Goal: Information Seeking & Learning: Find specific fact

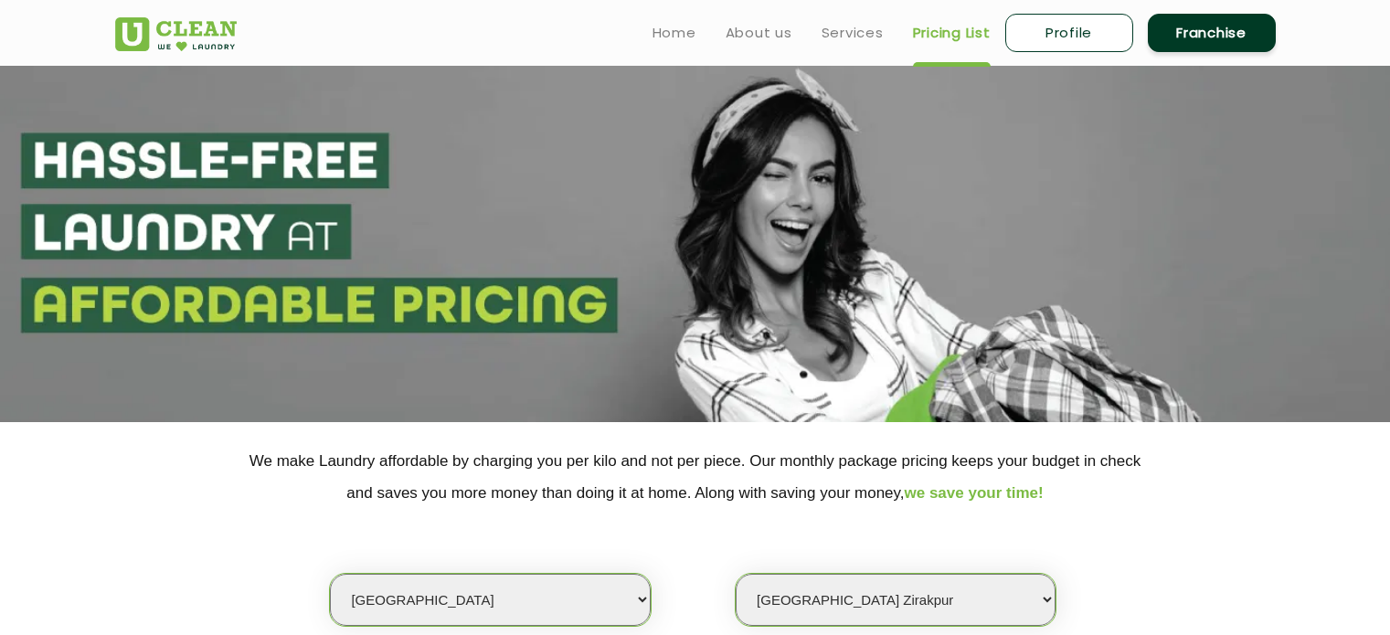
select select "35"
select select "604"
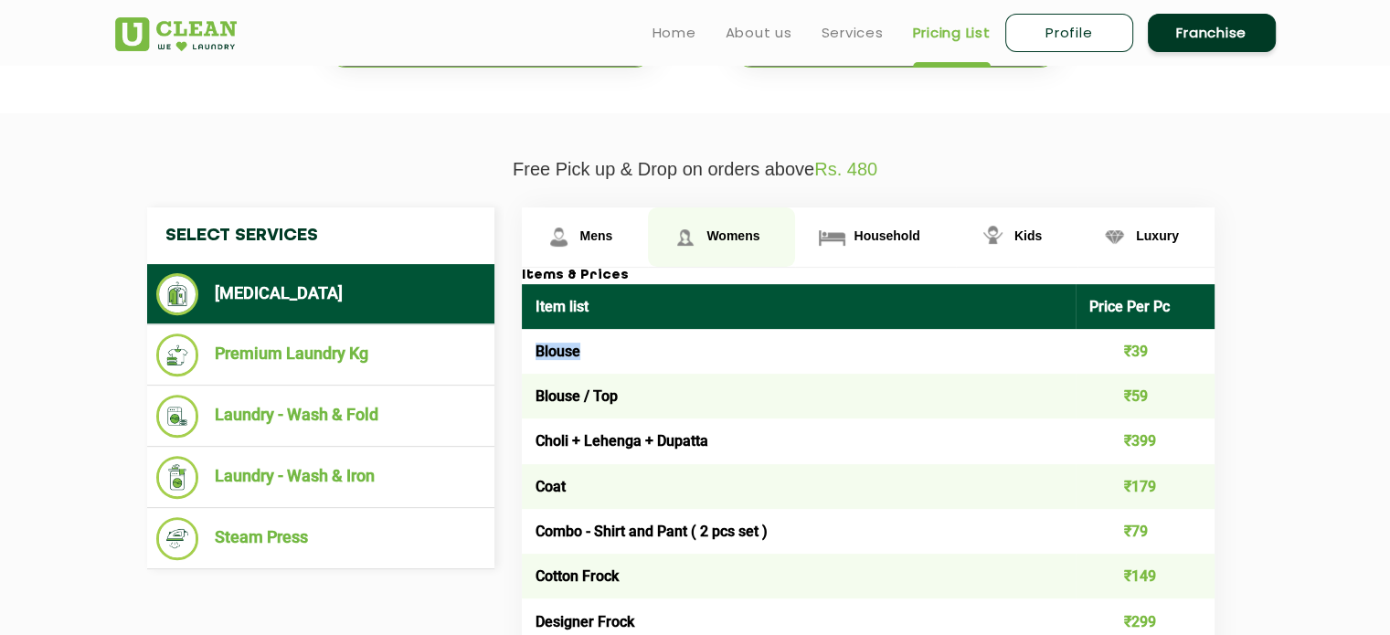
scroll to position [556, 0]
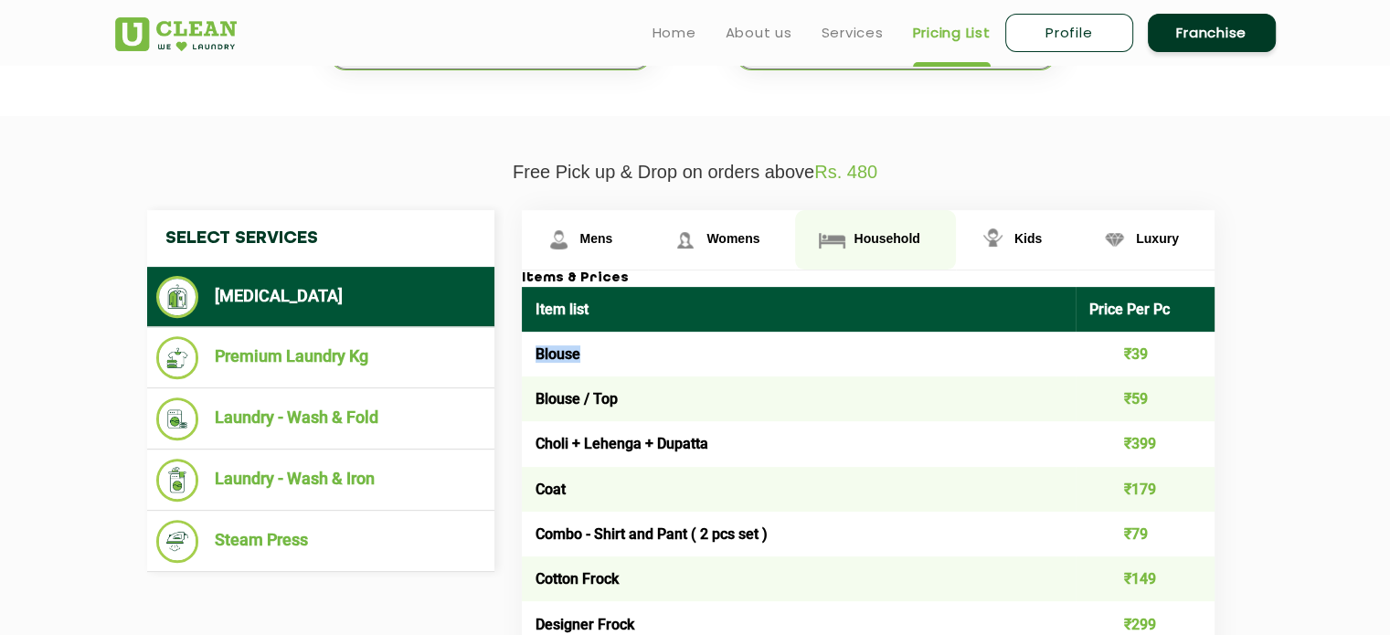
click at [884, 237] on span "Household" at bounding box center [886, 238] width 66 height 15
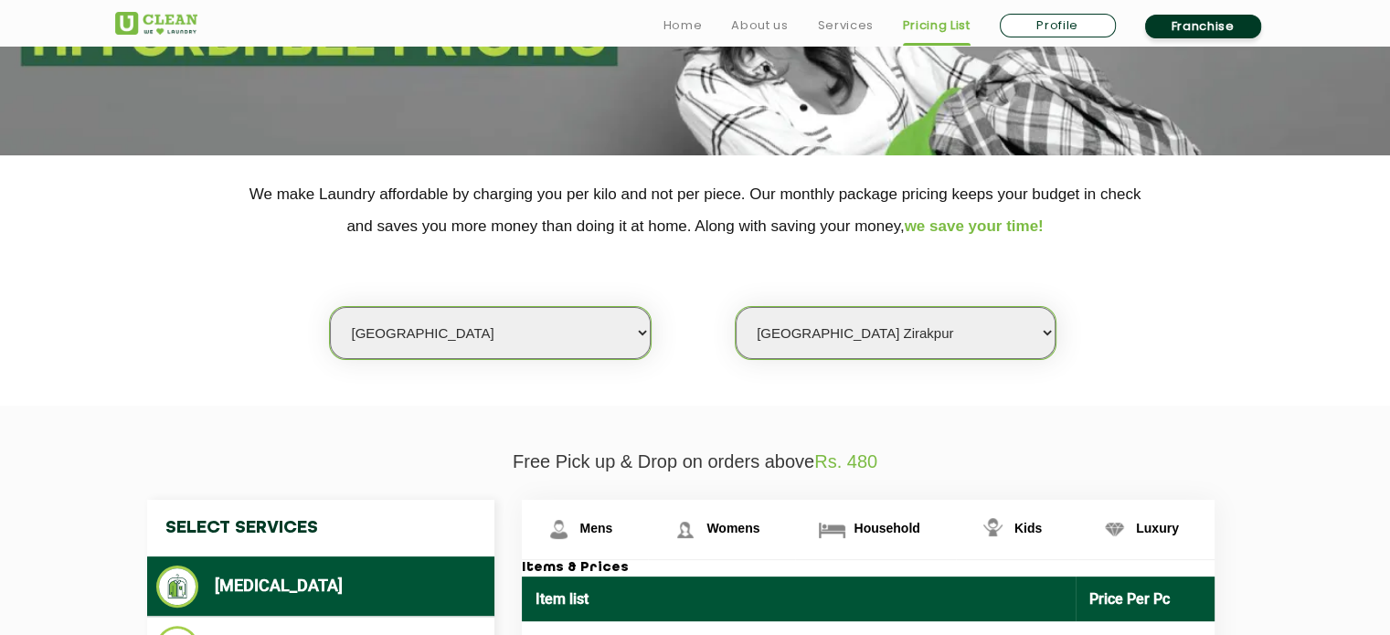
scroll to position [374, 0]
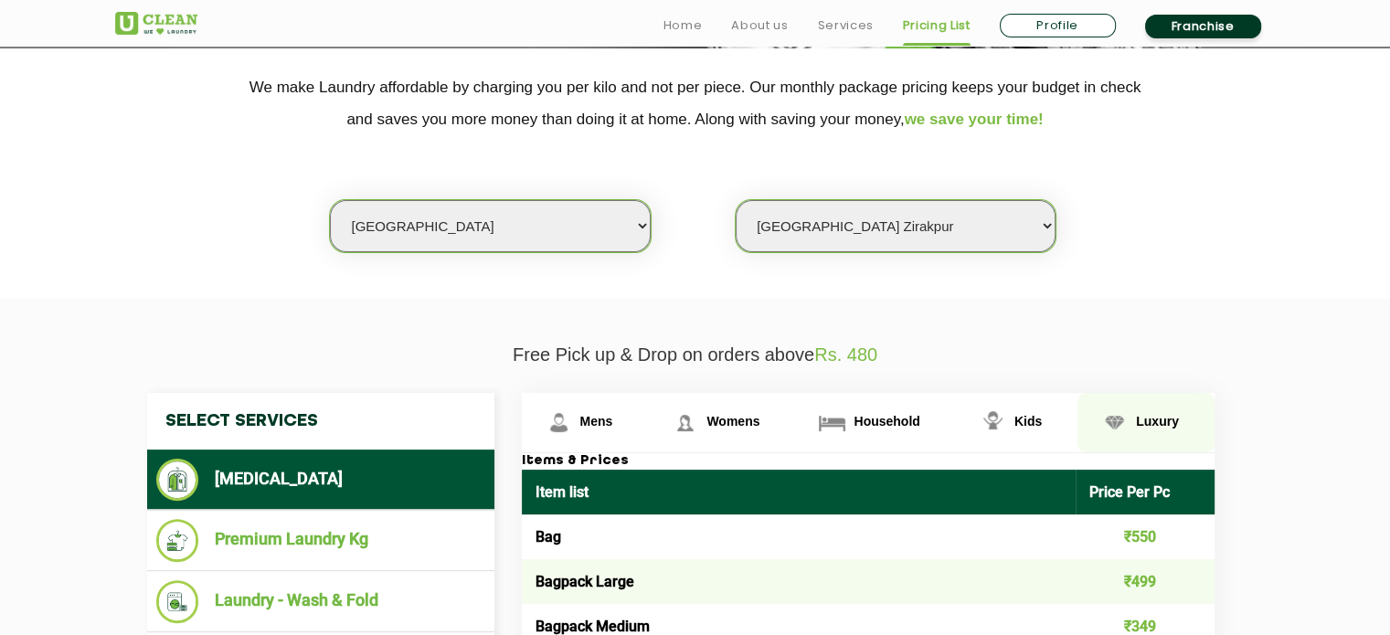
click at [1151, 414] on span "Luxury" at bounding box center [1157, 421] width 43 height 15
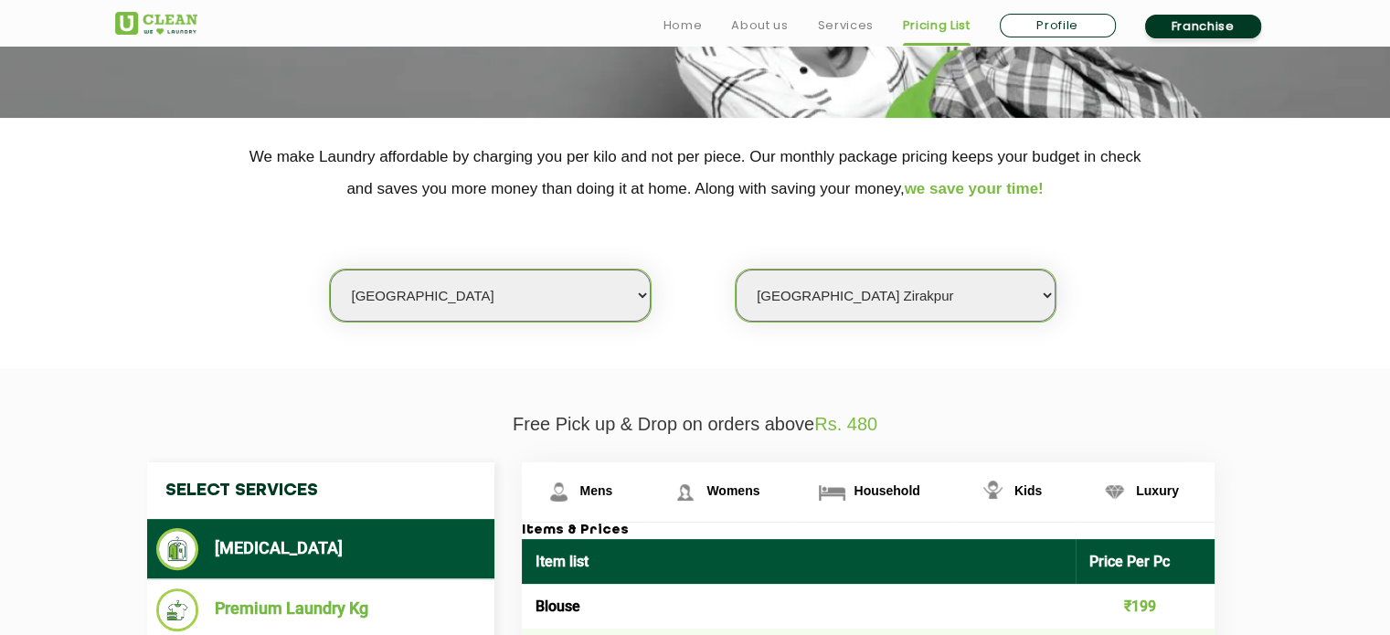
scroll to position [365, 0]
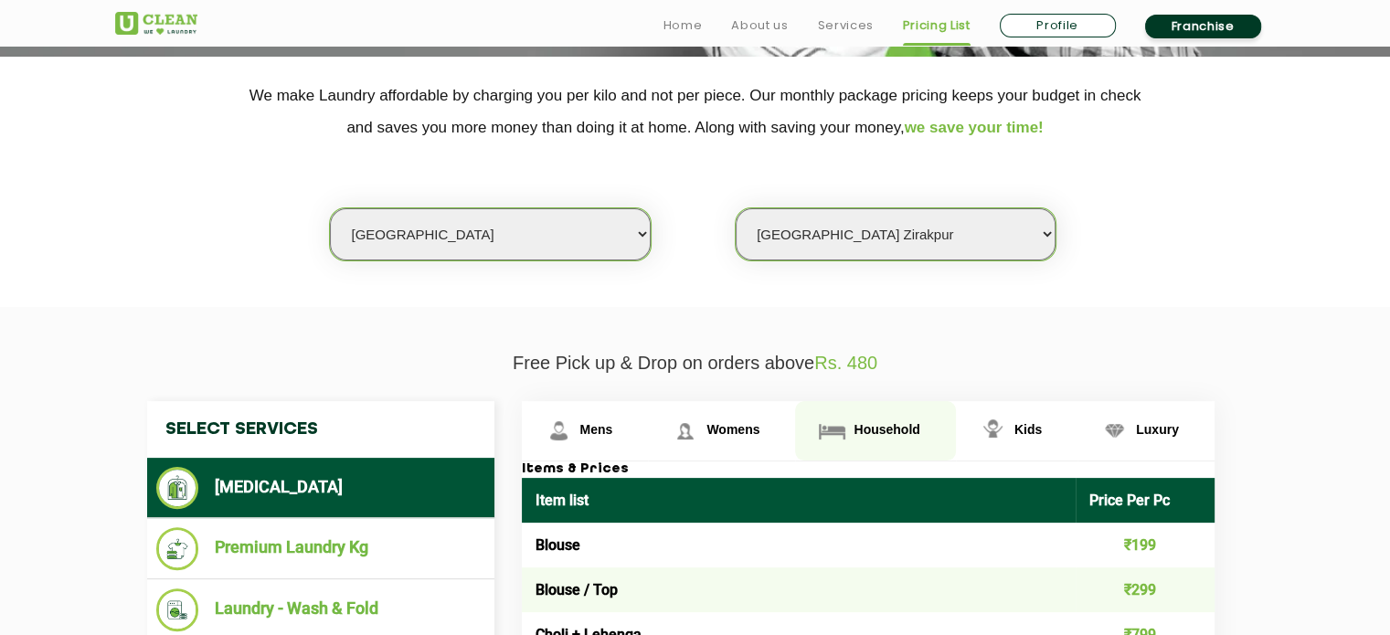
click at [888, 427] on span "Household" at bounding box center [886, 429] width 66 height 15
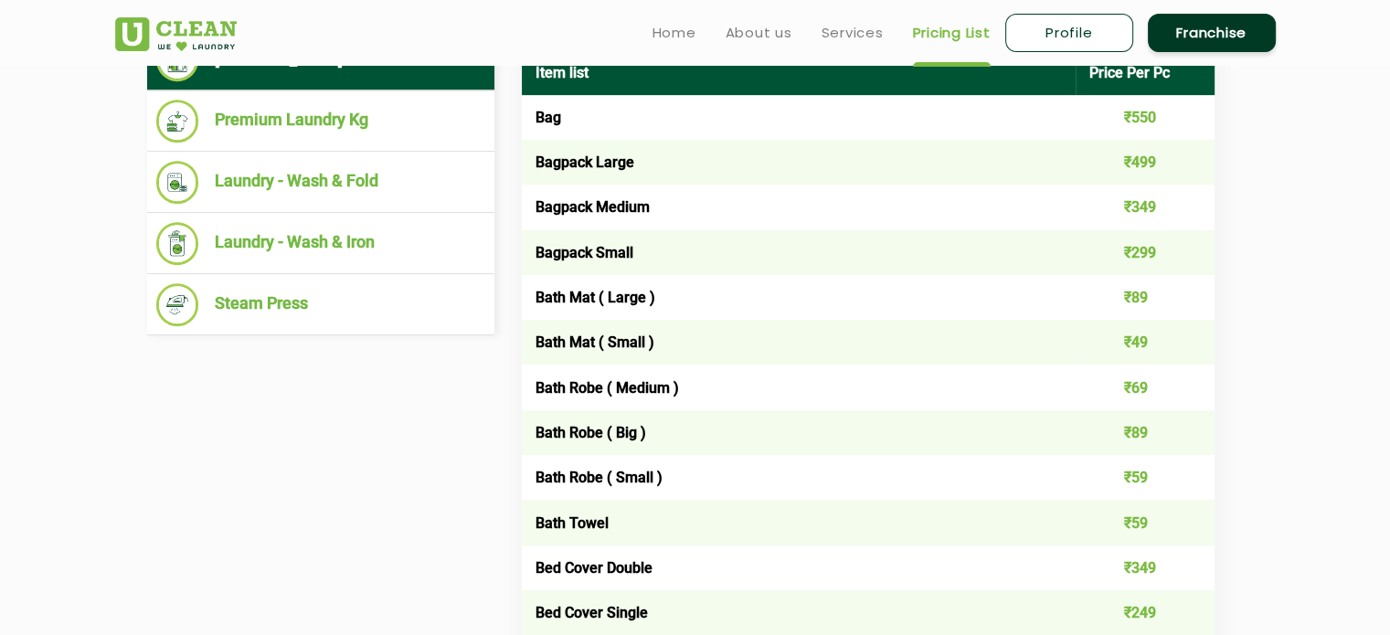
scroll to position [617, 0]
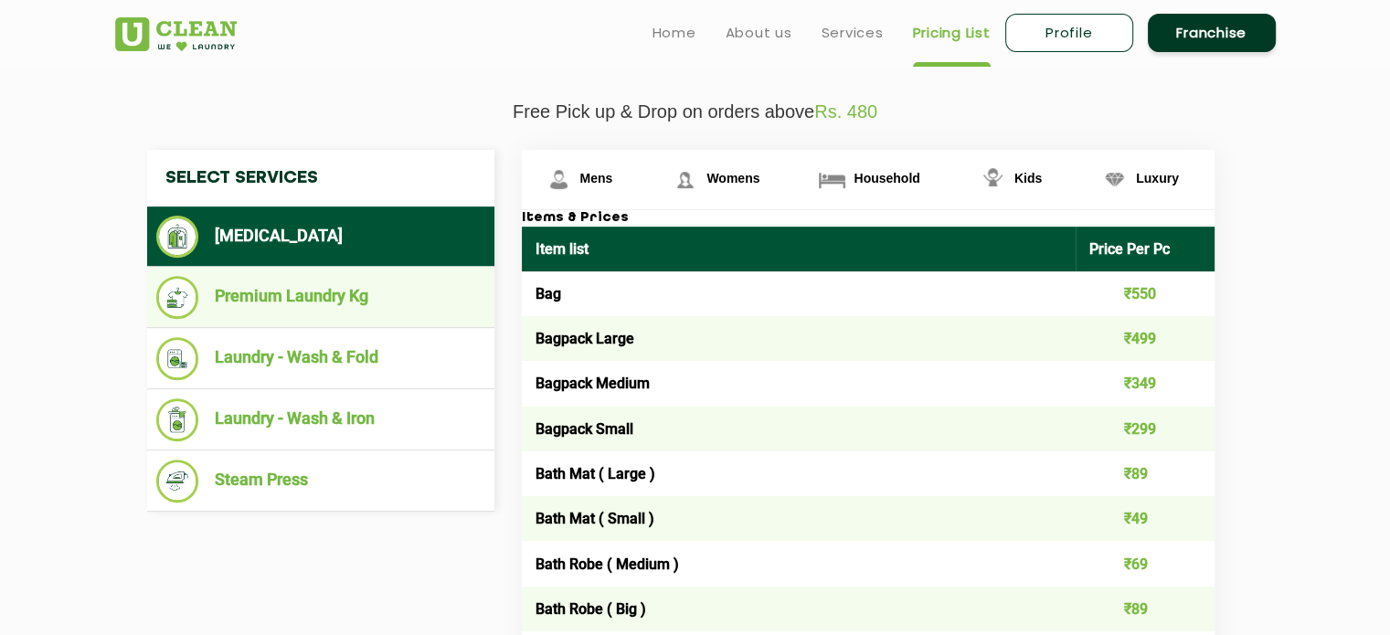
click at [322, 300] on li "Premium Laundry Kg" at bounding box center [320, 297] width 329 height 43
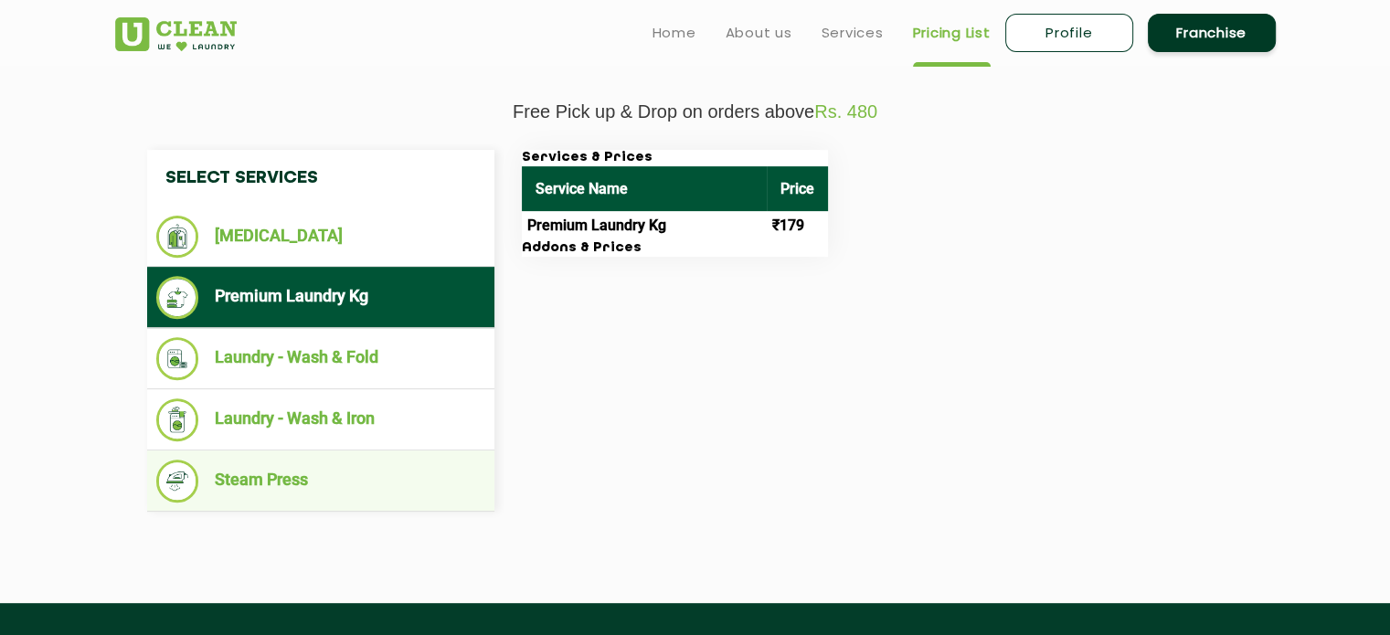
click at [288, 482] on li "Steam Press" at bounding box center [320, 481] width 329 height 43
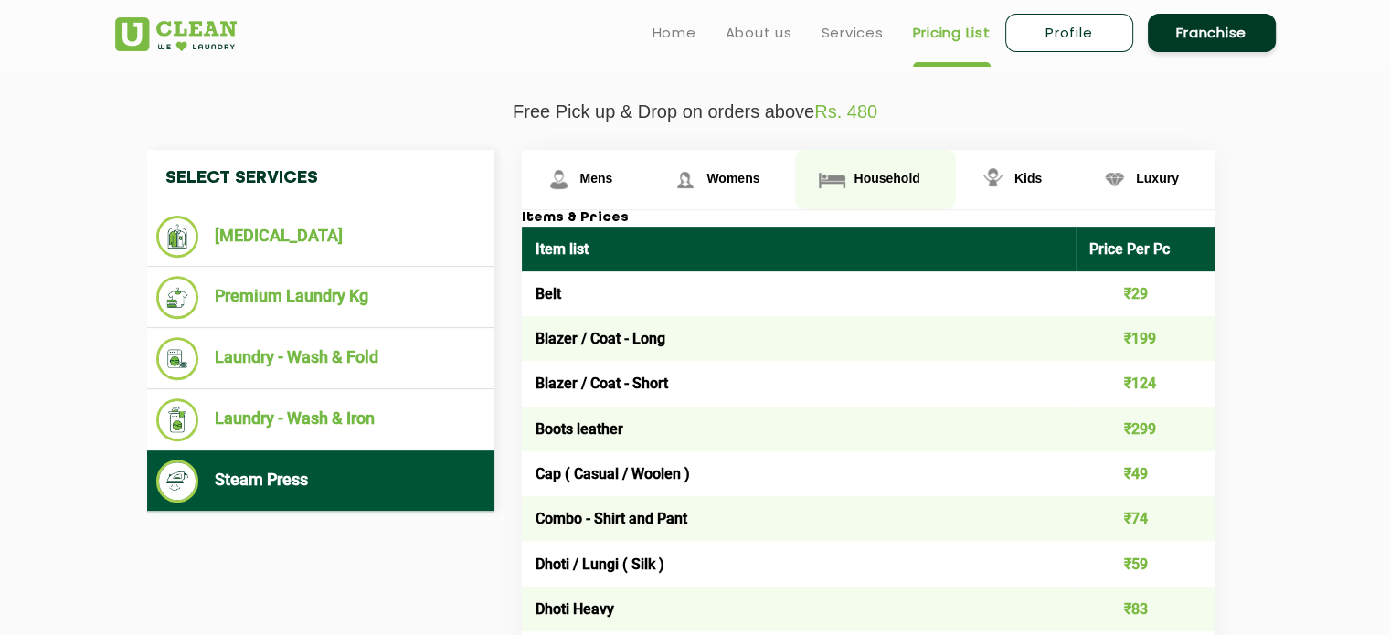
click at [902, 158] on link "Household" at bounding box center [875, 179] width 160 height 59
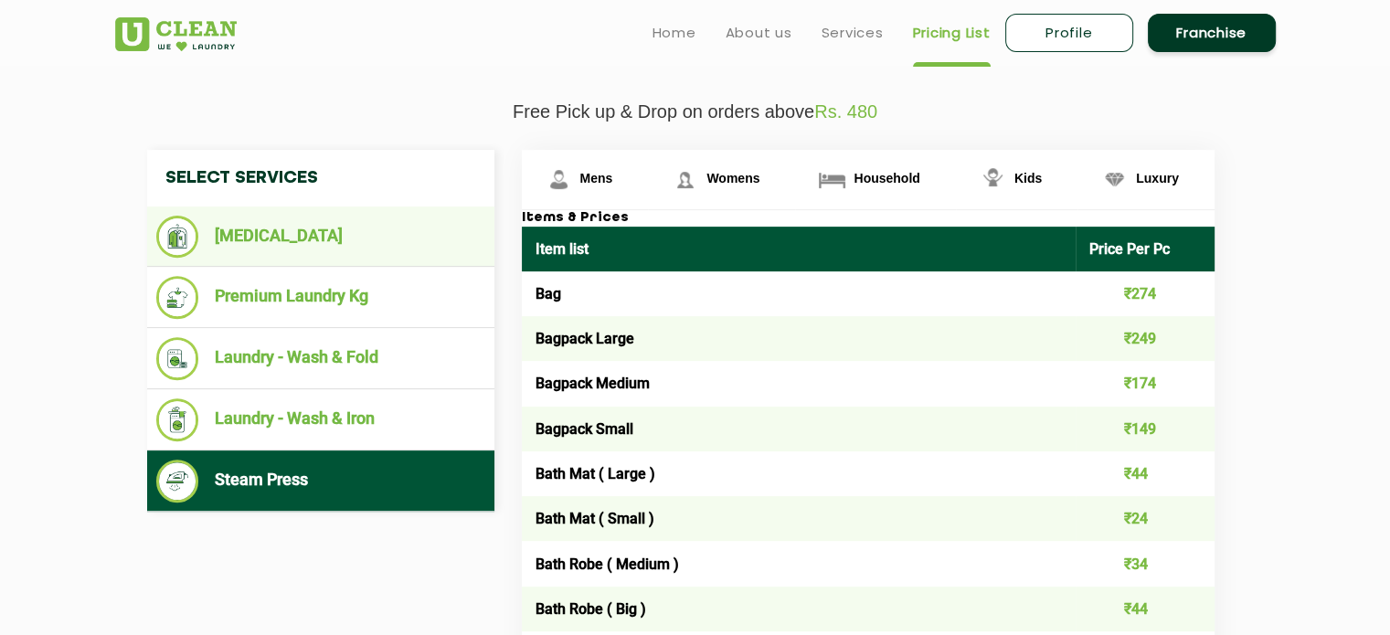
click at [287, 232] on li "[MEDICAL_DATA]" at bounding box center [320, 237] width 329 height 42
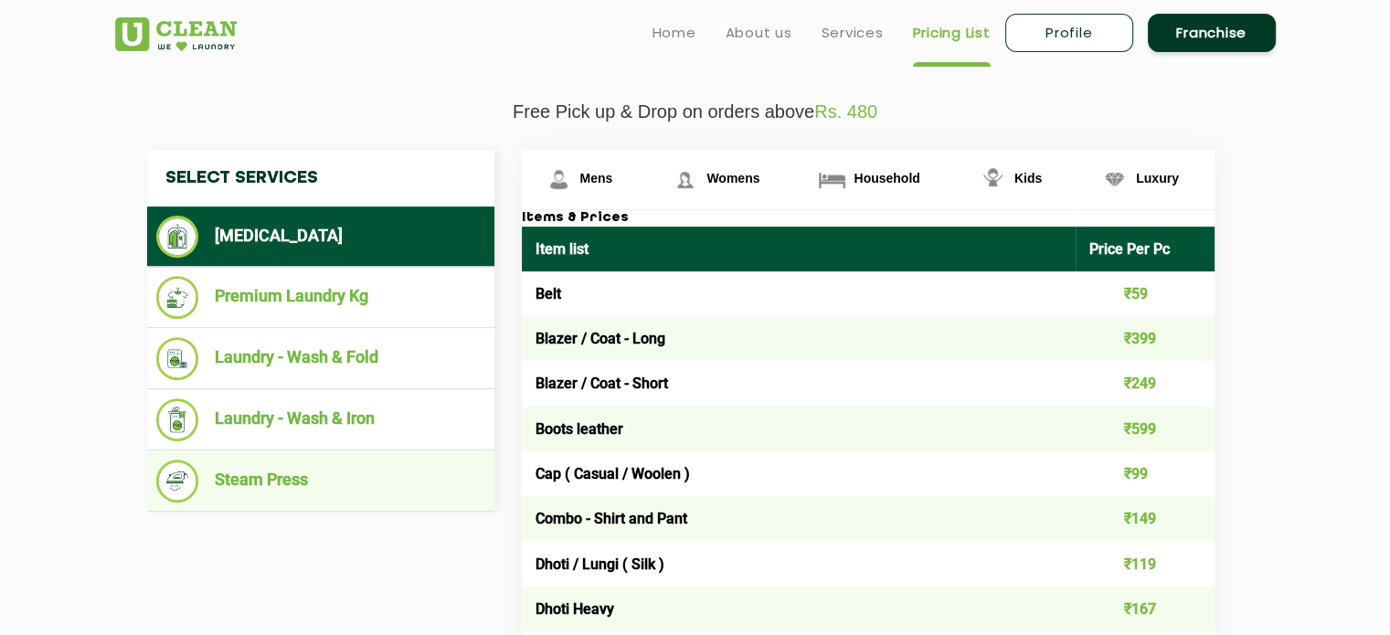
click at [271, 481] on li "Steam Press" at bounding box center [320, 481] width 329 height 43
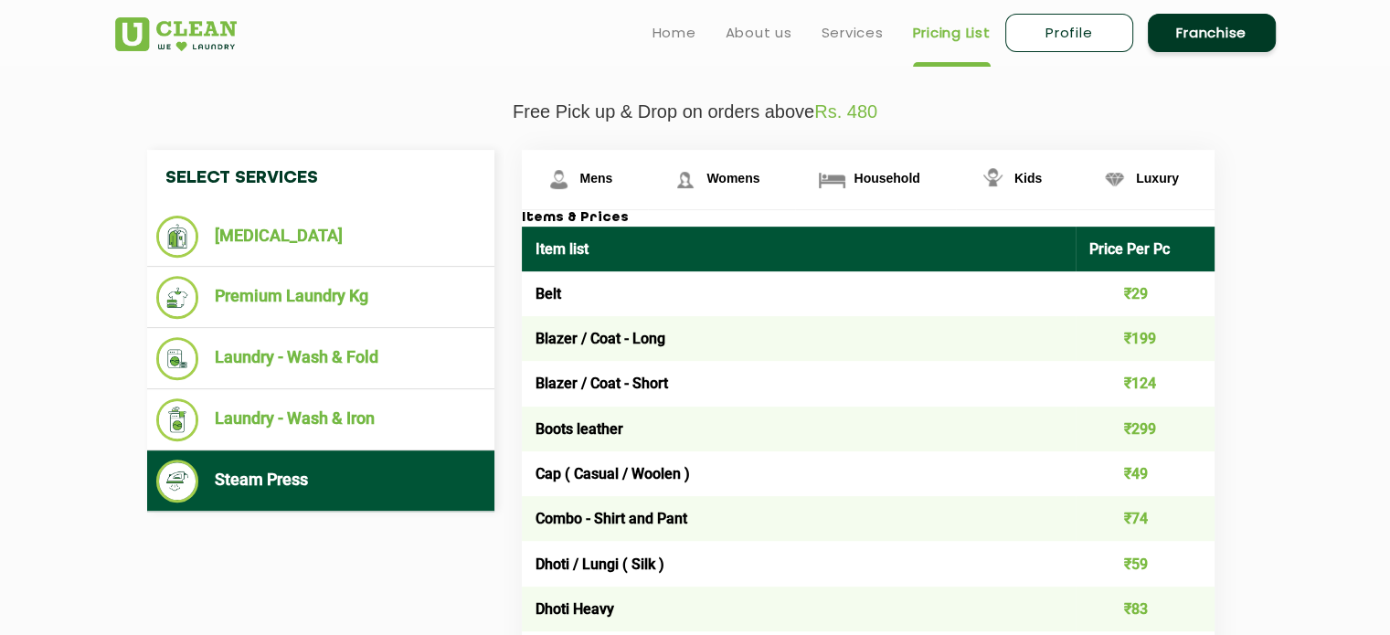
scroll to position [434, 0]
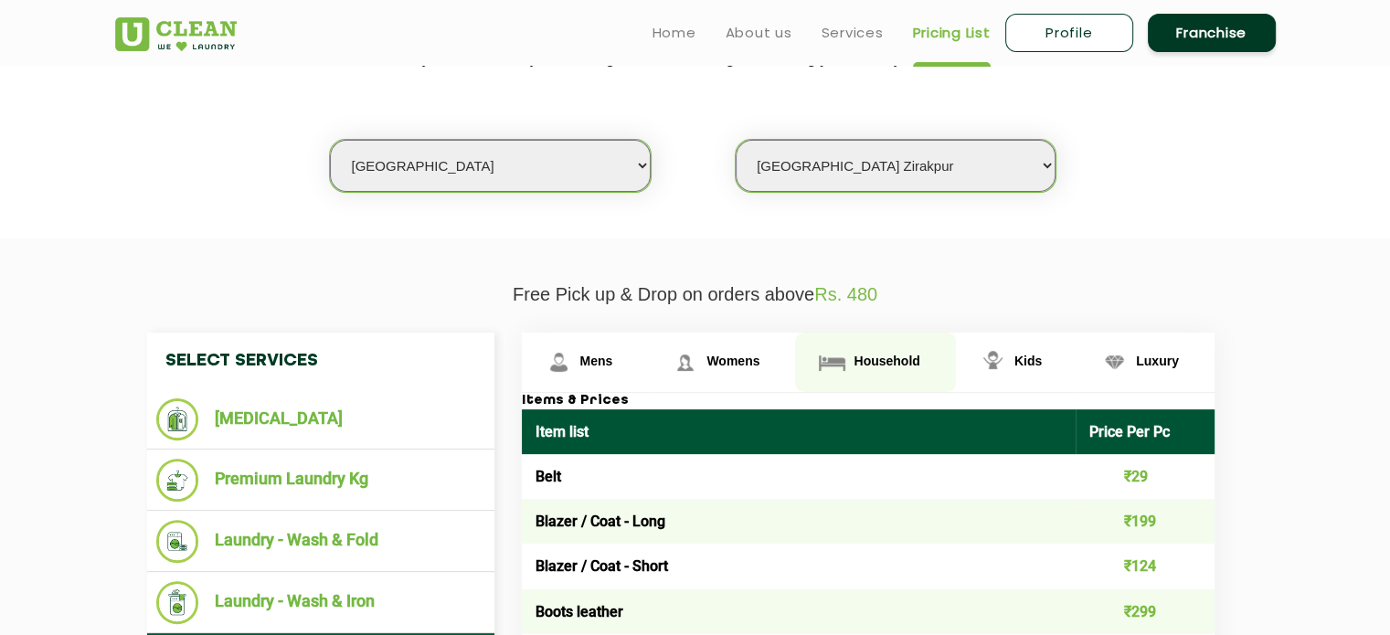
click at [889, 350] on link "Household" at bounding box center [875, 362] width 160 height 59
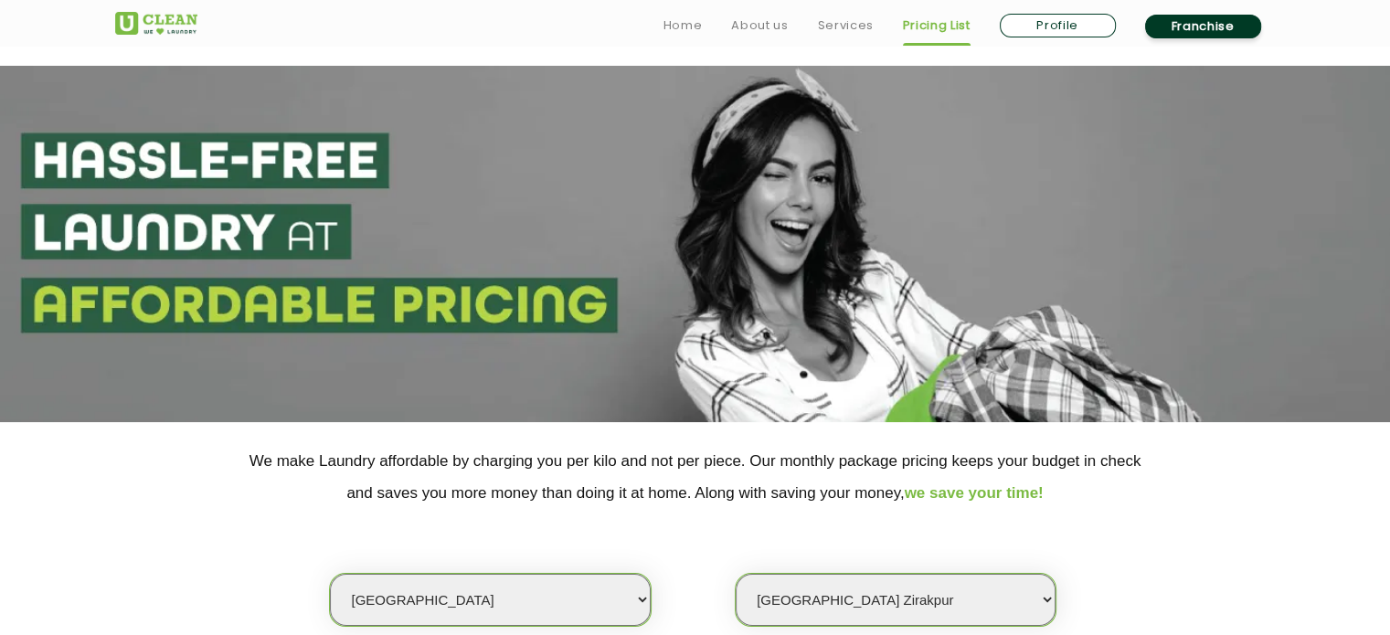
scroll to position [548, 0]
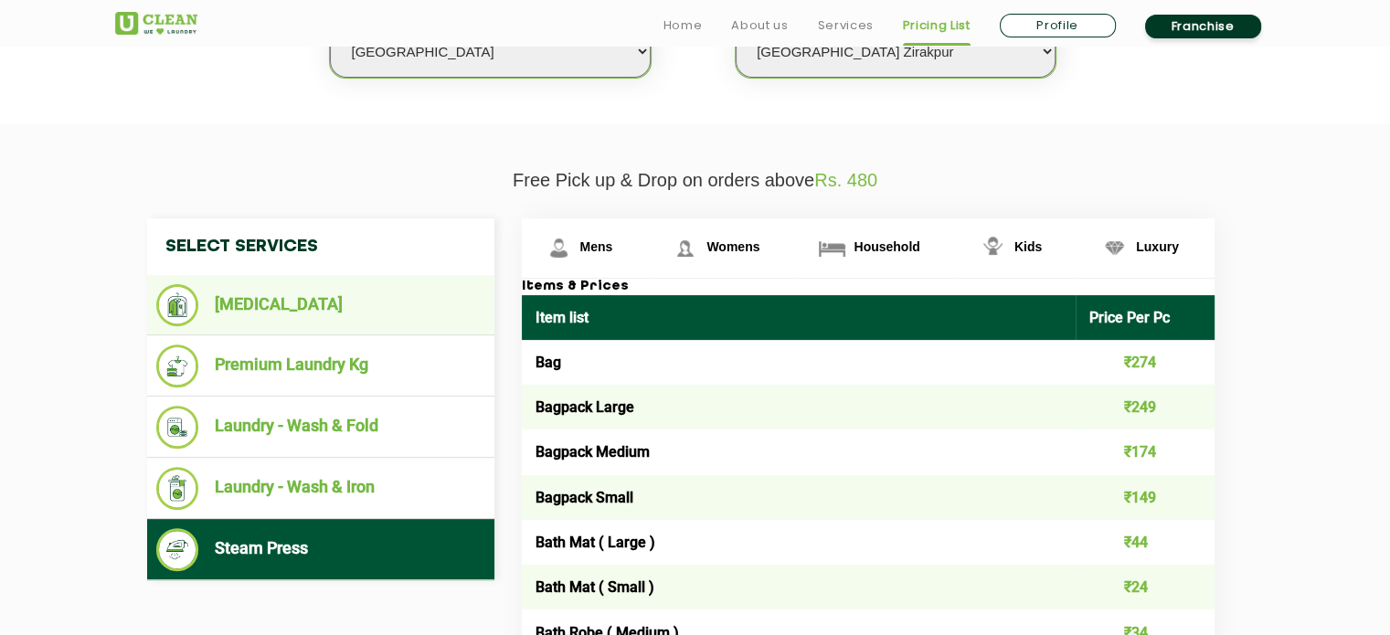
click at [291, 295] on li "[MEDICAL_DATA]" at bounding box center [320, 305] width 329 height 42
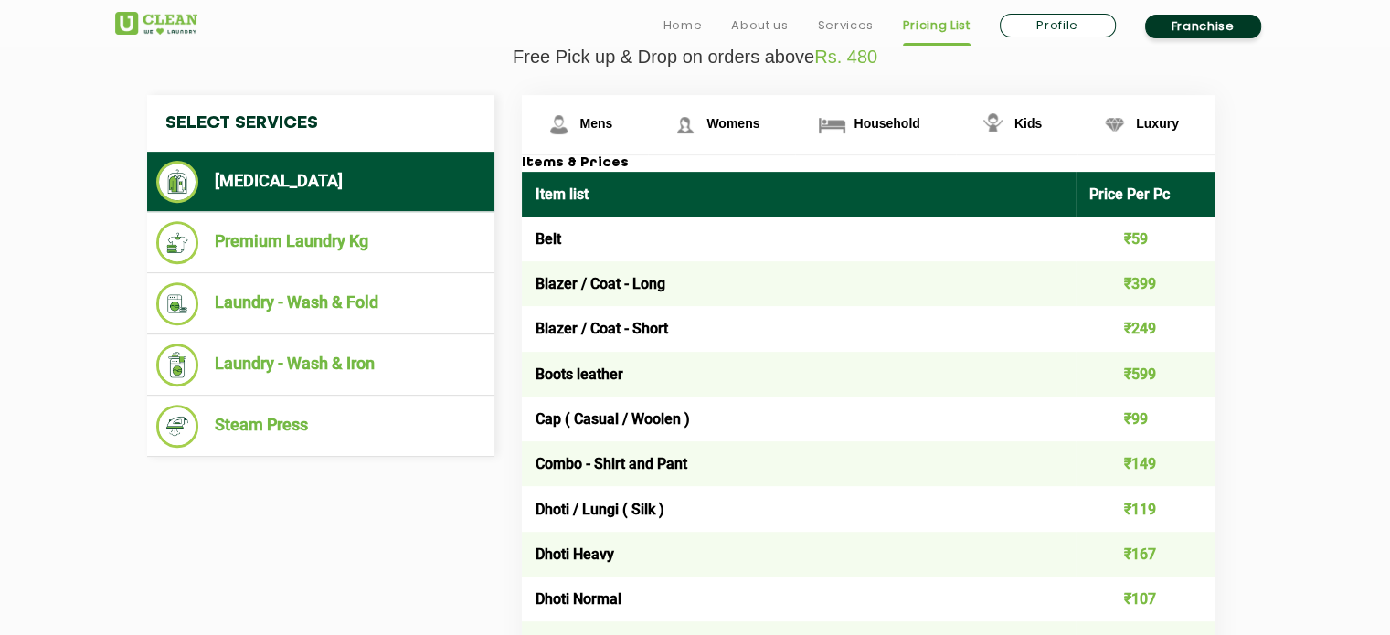
scroll to position [640, 0]
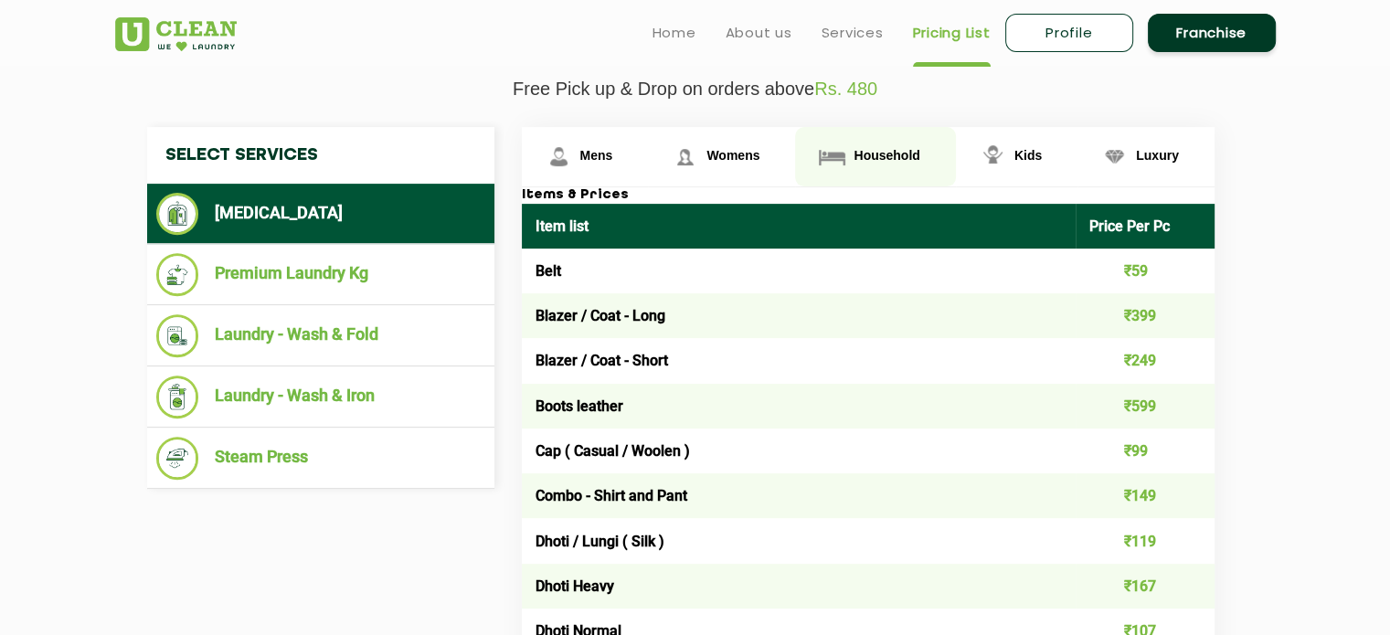
click at [890, 160] on span "Household" at bounding box center [886, 155] width 66 height 15
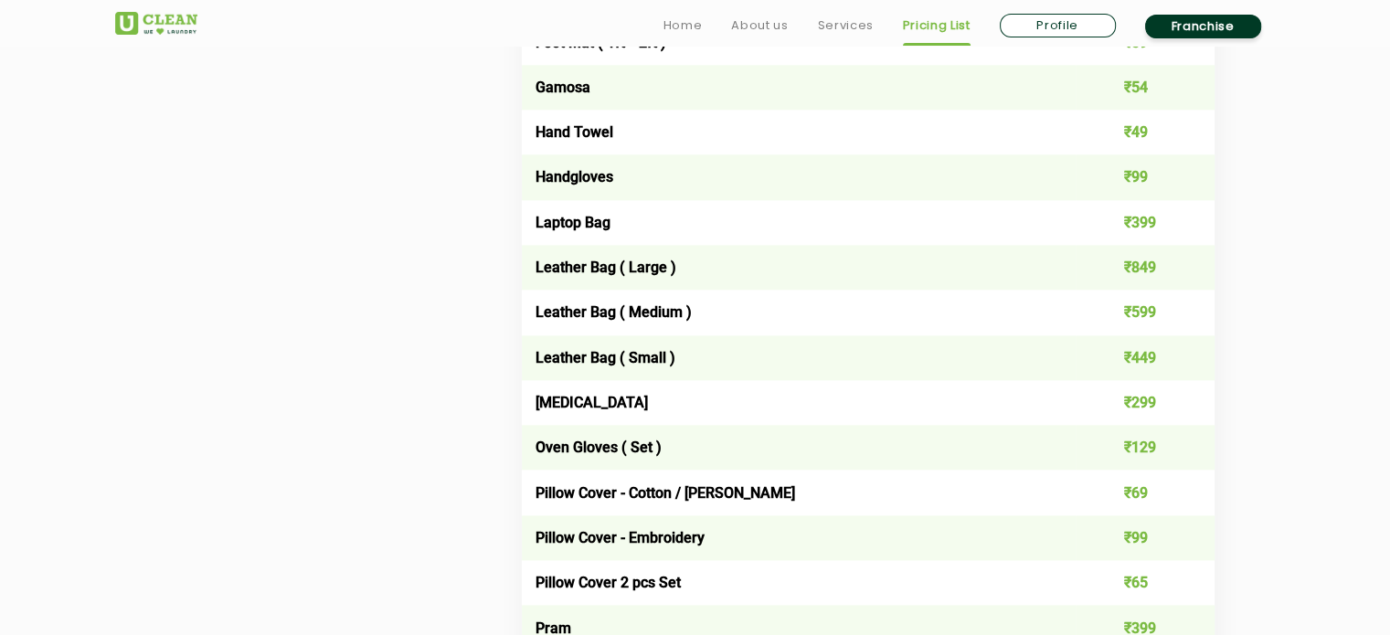
scroll to position [2142, 0]
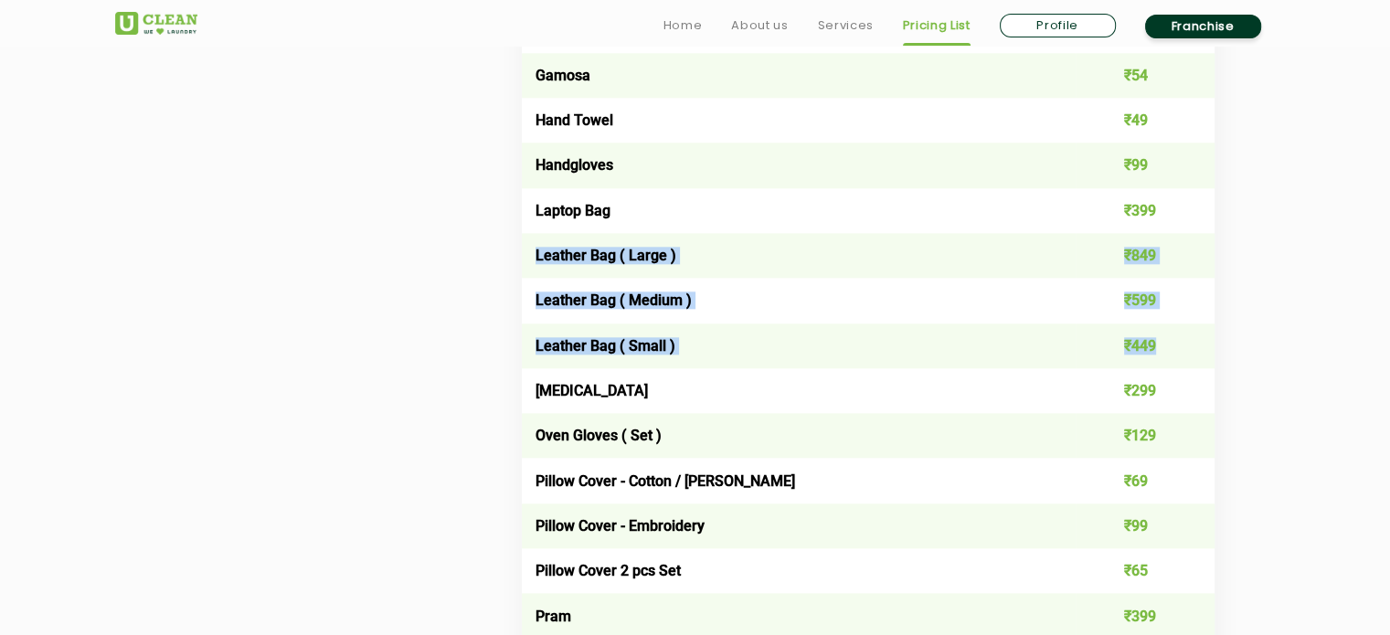
drag, startPoint x: 529, startPoint y: 259, endPoint x: 1177, endPoint y: 342, distance: 653.1
click at [1177, 342] on tbody "Bag ₹550 Bagpack Large ₹499 Bagpack Medium ₹349 Bagpack Small ₹299 Bath Mat ( L…" at bounding box center [868, 142] width 693 height 2793
copy tbody "Leather Bag ( Large ) ₹849 Leather Bag ( Medium ) ₹599 Leather Bag ( Small ) ₹4…"
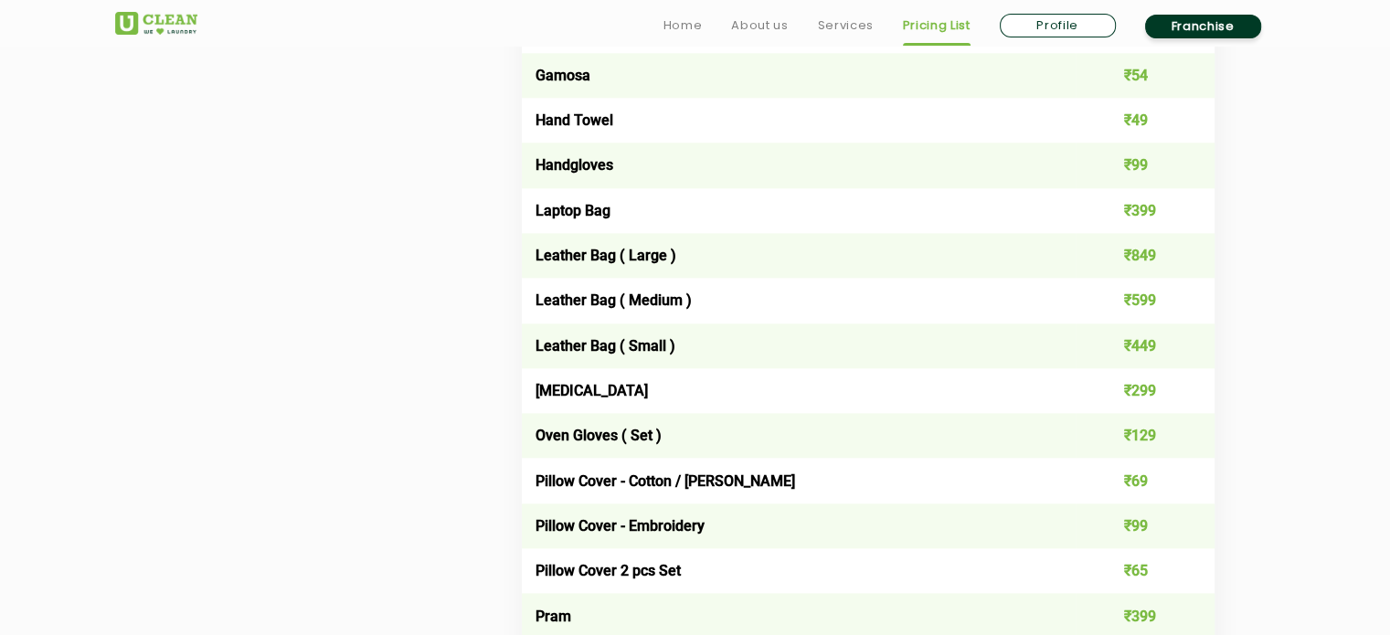
click at [382, 391] on div "Select Services [MEDICAL_DATA] Premium Laundry Kg Laundry - Wash & Fold Laundry…" at bounding box center [695, 90] width 1124 height 2931
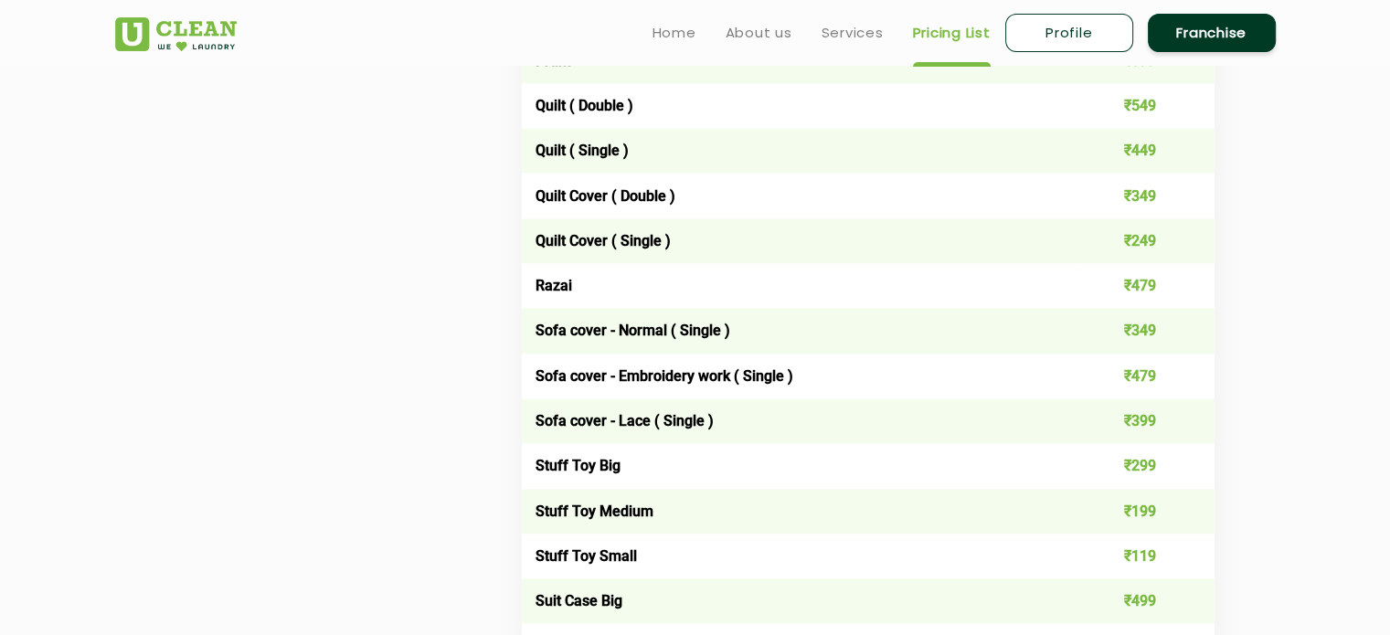
scroll to position [2690, 0]
